Goal: Find specific page/section: Find specific page/section

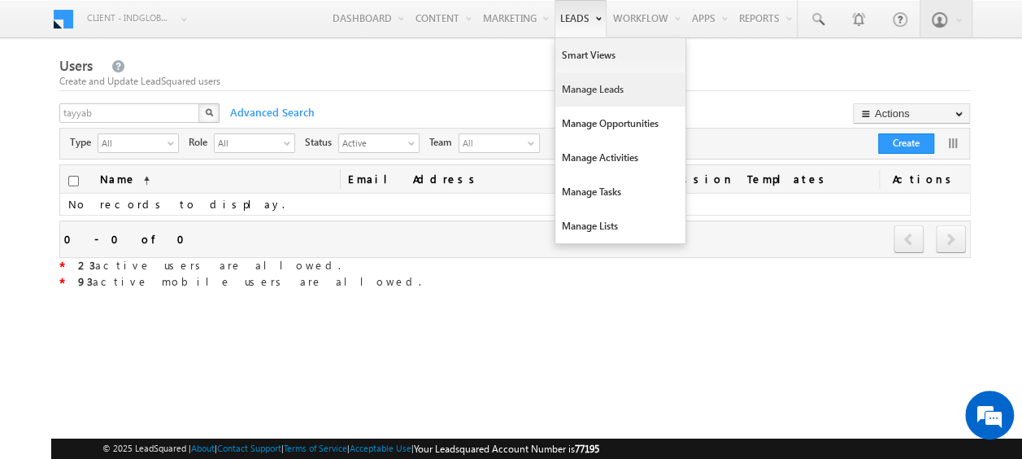
click at [589, 92] on link "Manage Leads" at bounding box center [621, 89] width 130 height 34
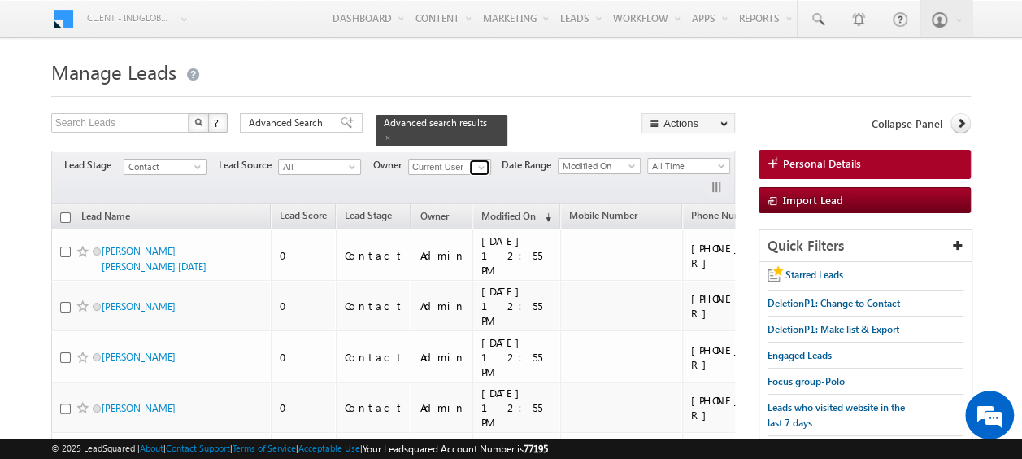
click at [482, 161] on span at bounding box center [481, 167] width 13 height 13
type input "a"
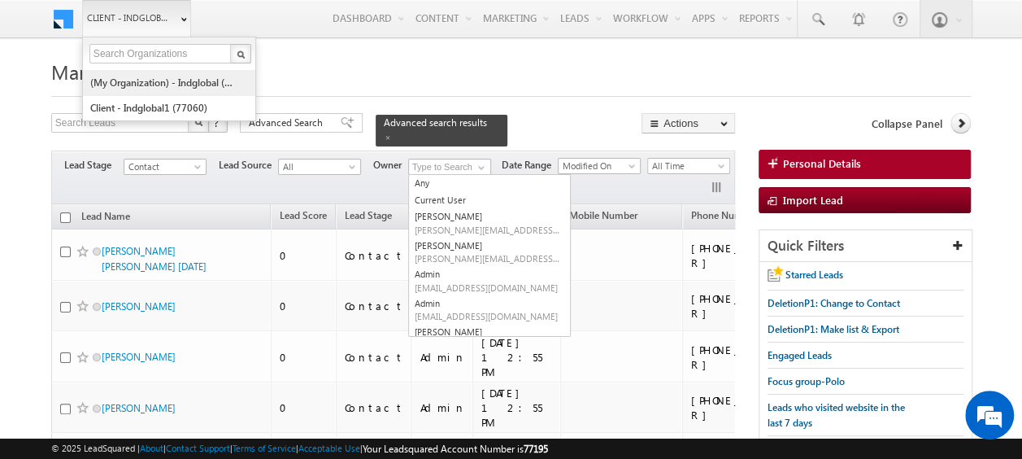
click at [177, 86] on link "(My Organization) - indglobal (48060)" at bounding box center [163, 82] width 149 height 25
